Goal: Check status: Check status

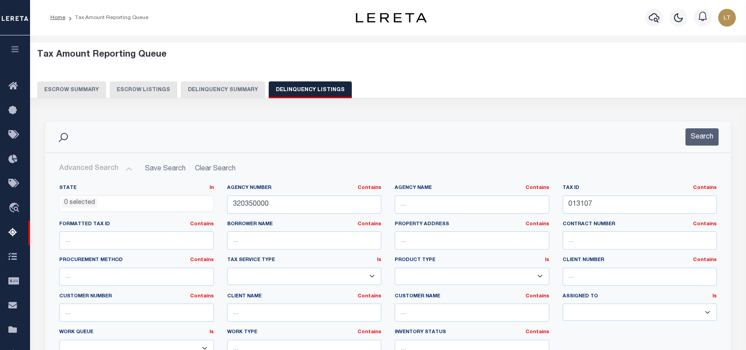
select select
select select "100"
select select "9"
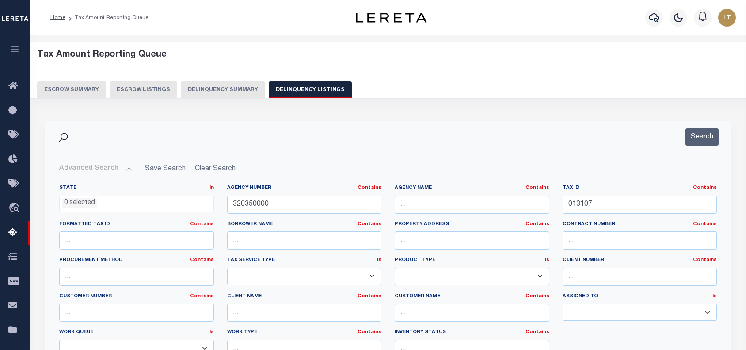
select select "9"
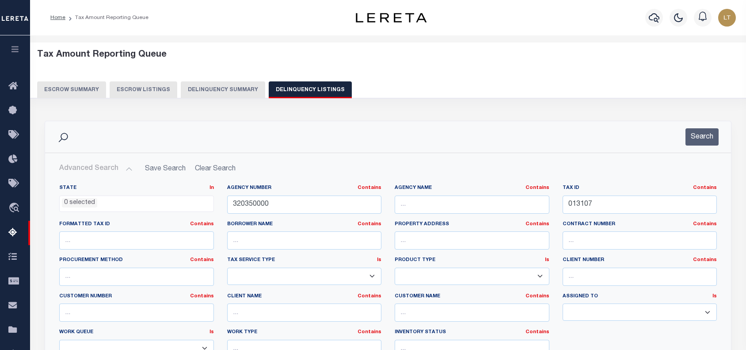
select select "9"
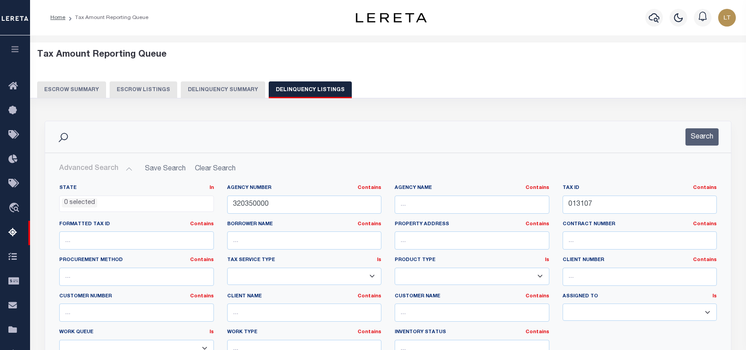
select select "9"
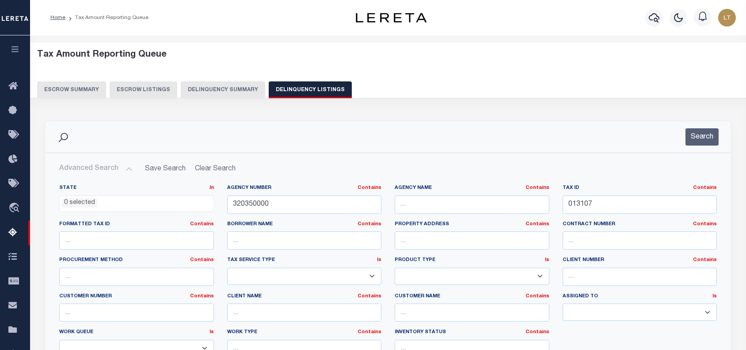
select select "9"
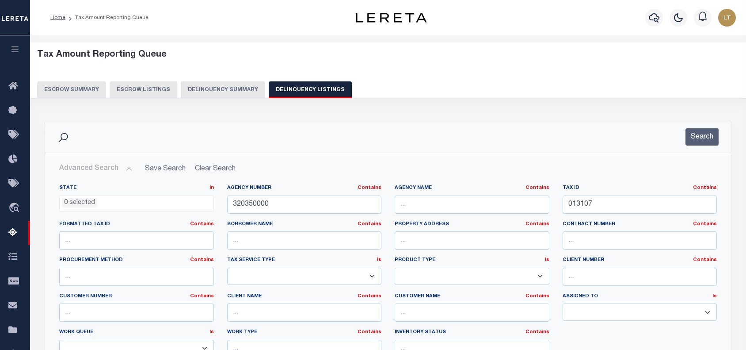
select select "9"
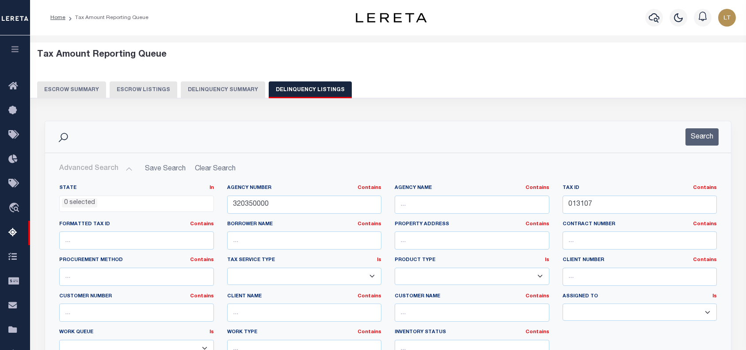
select select "9"
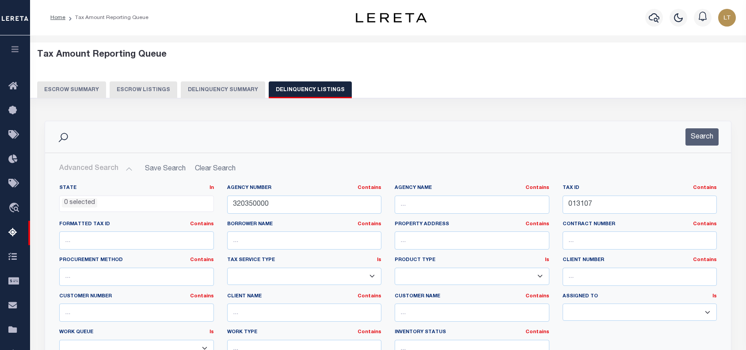
select select "9"
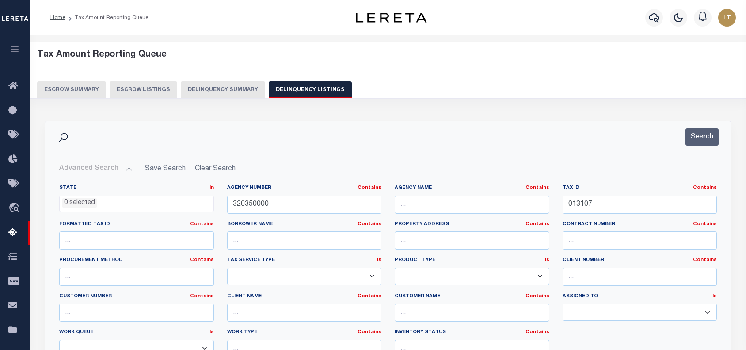
select select "9"
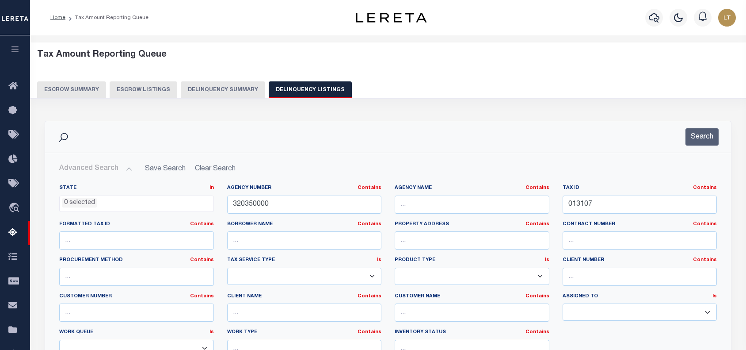
select select "9"
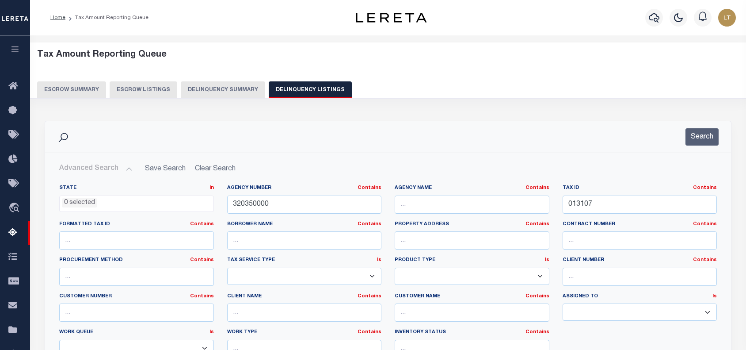
select select "9"
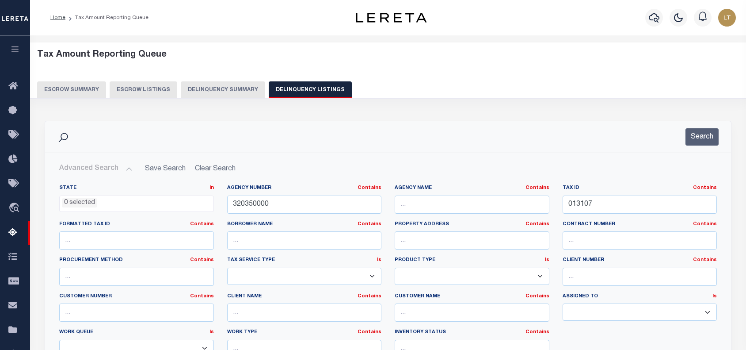
select select "9"
